Goal: Transaction & Acquisition: Purchase product/service

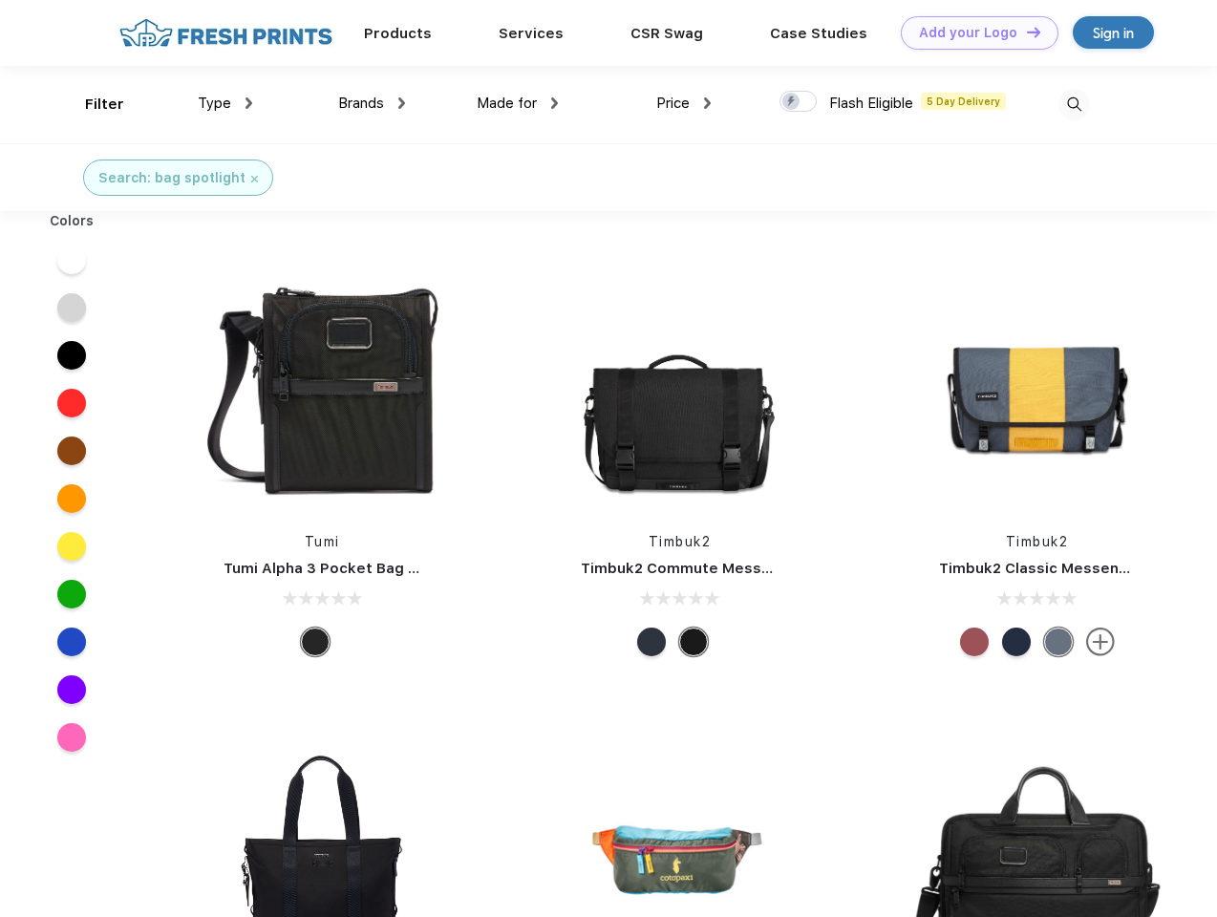
click at [972, 32] on link "Add your Logo Design Tool" at bounding box center [980, 32] width 158 height 33
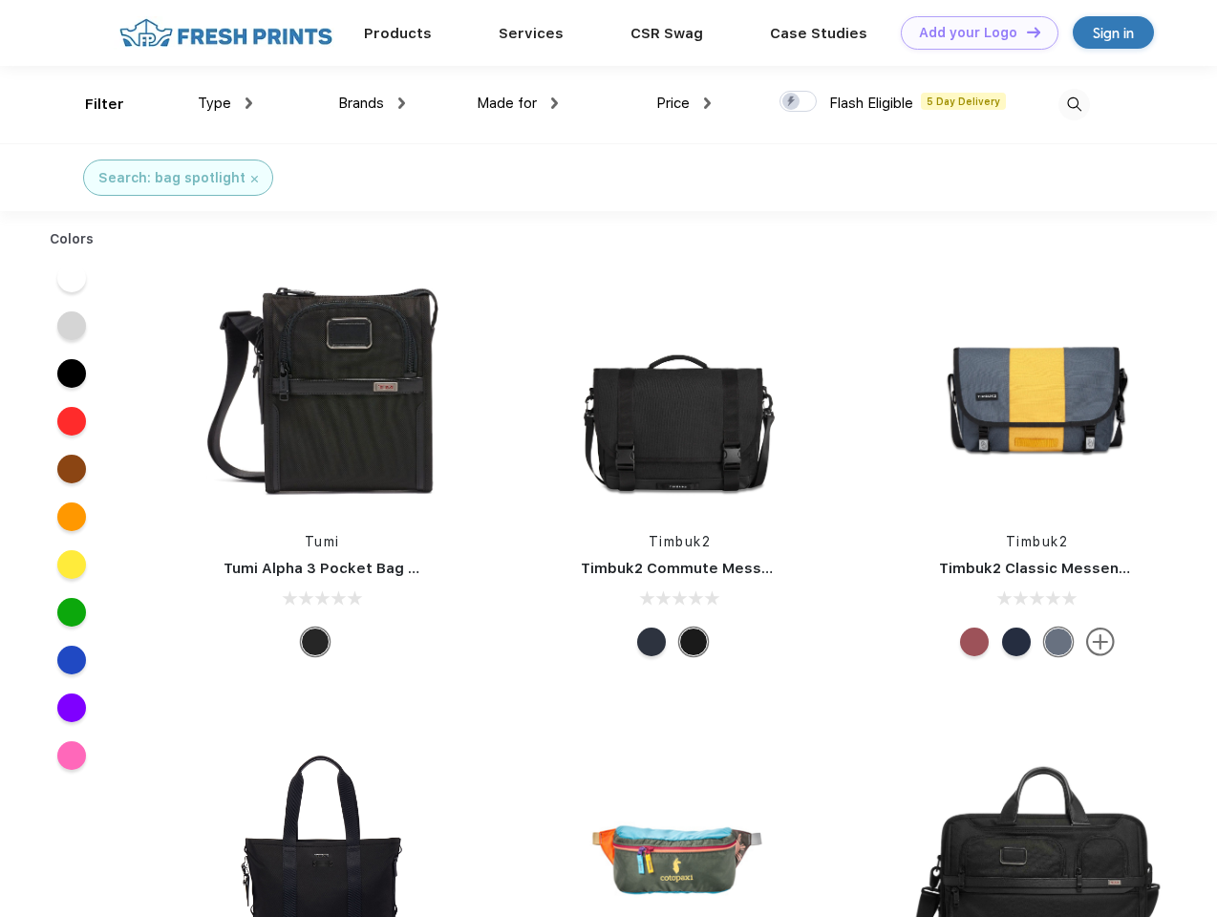
click at [0, 0] on div "Design Tool" at bounding box center [0, 0] width 0 height 0
click at [1025, 32] on link "Add your Logo Design Tool" at bounding box center [980, 32] width 158 height 33
click at [92, 104] on div "Filter" at bounding box center [104, 105] width 39 height 22
click at [225, 103] on span "Type" at bounding box center [214, 103] width 33 height 17
click at [372, 103] on span "Brands" at bounding box center [361, 103] width 46 height 17
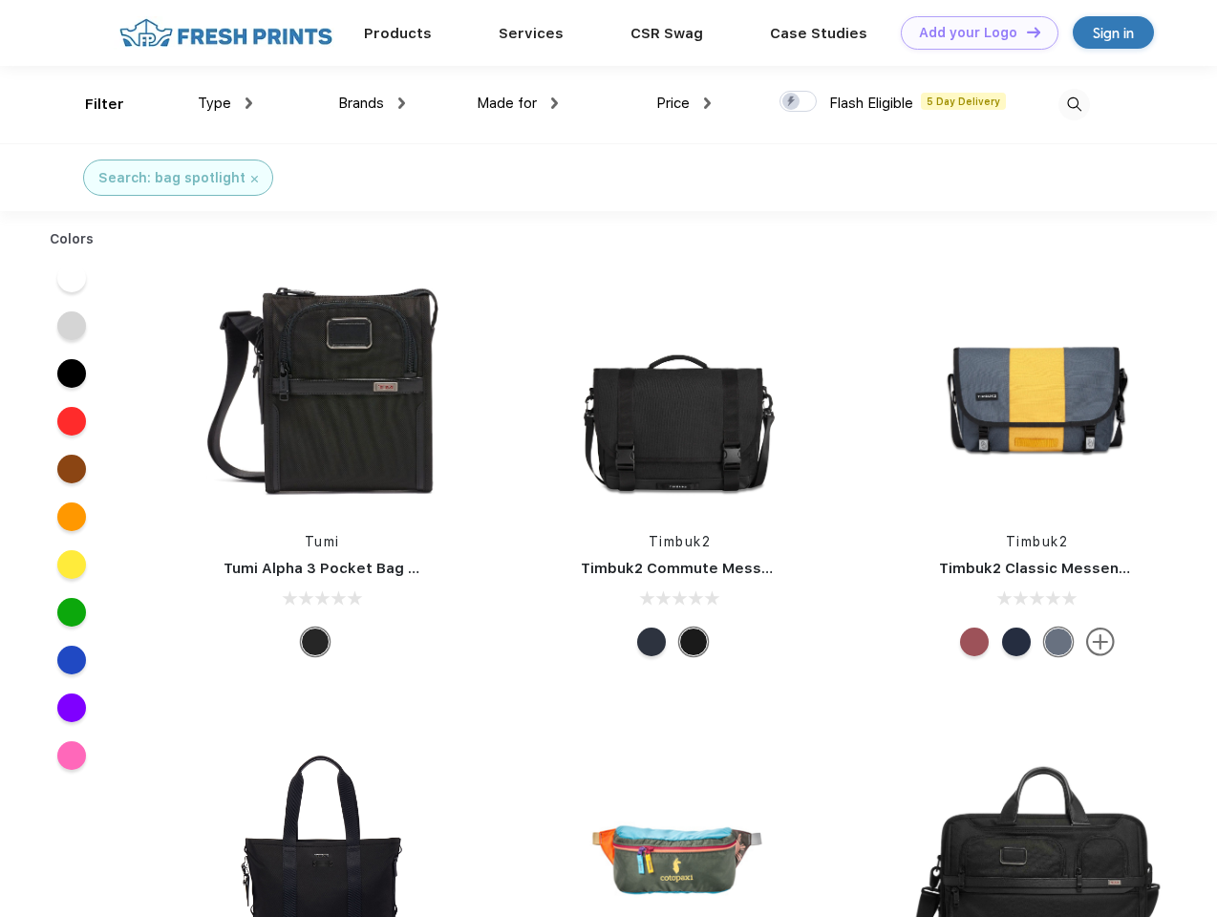
click at [518, 103] on span "Made for" at bounding box center [507, 103] width 60 height 17
click at [684, 103] on span "Price" at bounding box center [672, 103] width 33 height 17
click at [798, 102] on div at bounding box center [797, 101] width 37 height 21
click at [792, 102] on input "checkbox" at bounding box center [785, 96] width 12 height 12
click at [1073, 104] on img at bounding box center [1074, 105] width 32 height 32
